Goal: Navigation & Orientation: Go to known website

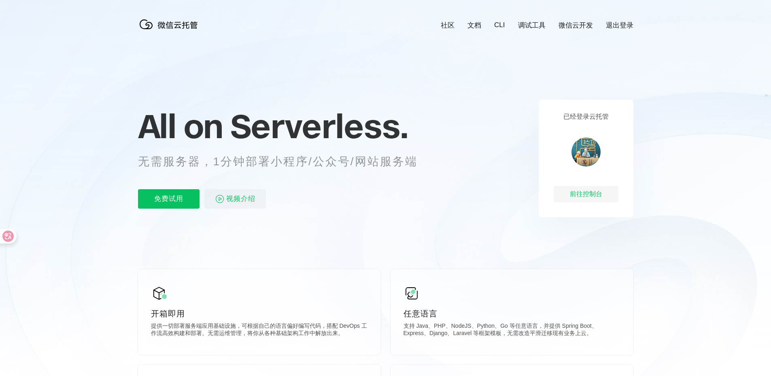
scroll to position [0, 1440]
click at [480, 179] on icon at bounding box center [385, 218] width 777 height 437
click at [591, 196] on div "前往控制台" at bounding box center [586, 194] width 65 height 16
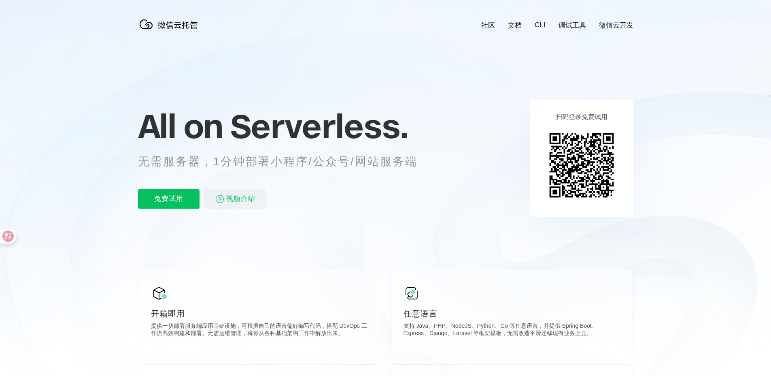
scroll to position [0, 1440]
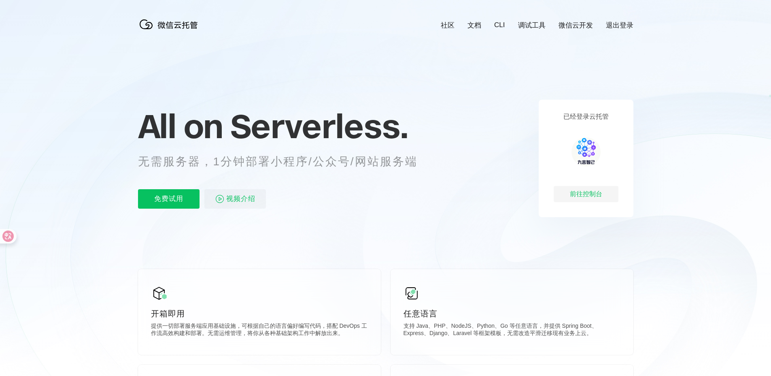
scroll to position [0, 1440]
click at [583, 193] on div "前往控制台" at bounding box center [586, 194] width 65 height 16
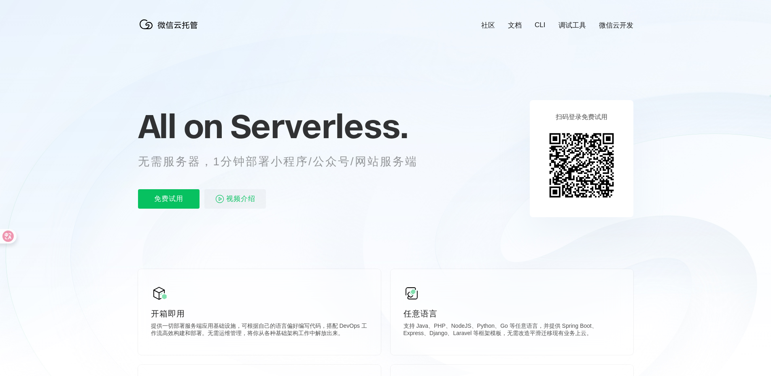
scroll to position [0, 1440]
click at [487, 128] on icon at bounding box center [385, 218] width 777 height 437
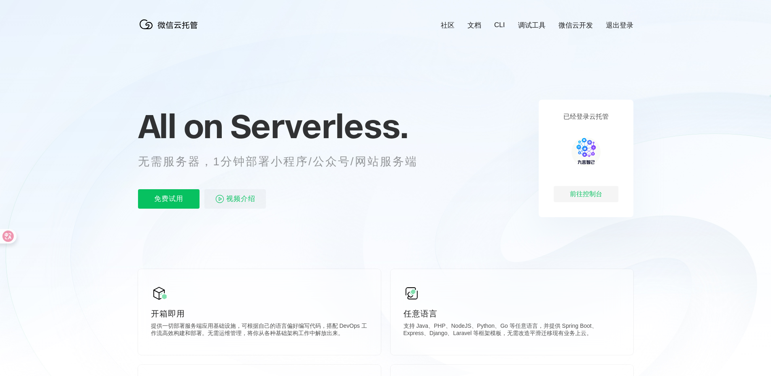
scroll to position [0, 1440]
click at [590, 188] on div "前往控制台" at bounding box center [586, 194] width 65 height 16
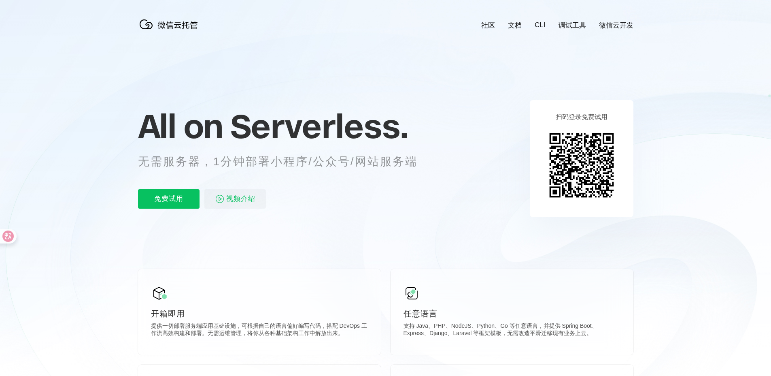
scroll to position [0, 1440]
